Goal: Find specific page/section: Find specific page/section

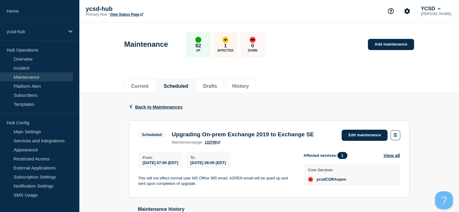
scroll to position [54, 0]
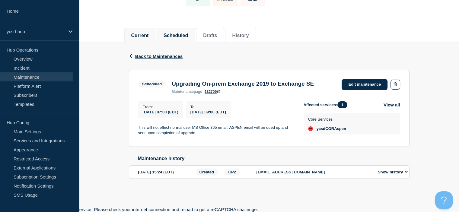
click at [141, 33] on button "Current" at bounding box center [140, 35] width 18 height 5
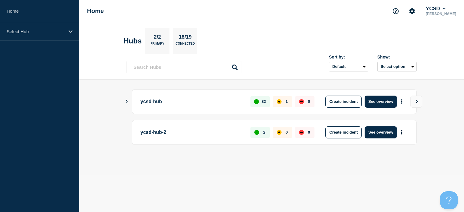
click at [128, 101] on icon "Show Connected Hubs" at bounding box center [127, 101] width 4 height 3
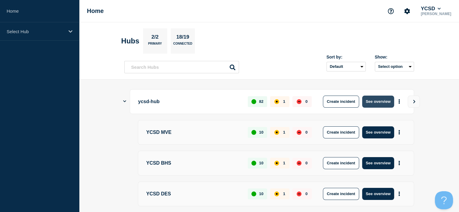
click at [383, 102] on button "See overview" at bounding box center [378, 102] width 32 height 12
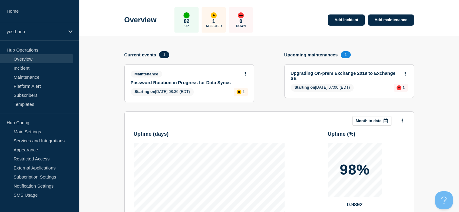
scroll to position [122, 0]
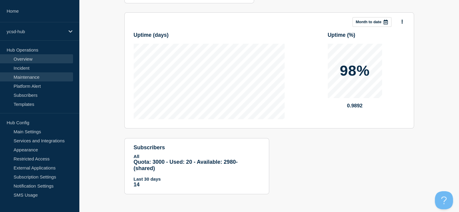
click at [42, 77] on link "Maintenance" at bounding box center [36, 76] width 73 height 9
